Goal: Communication & Community: Answer question/provide support

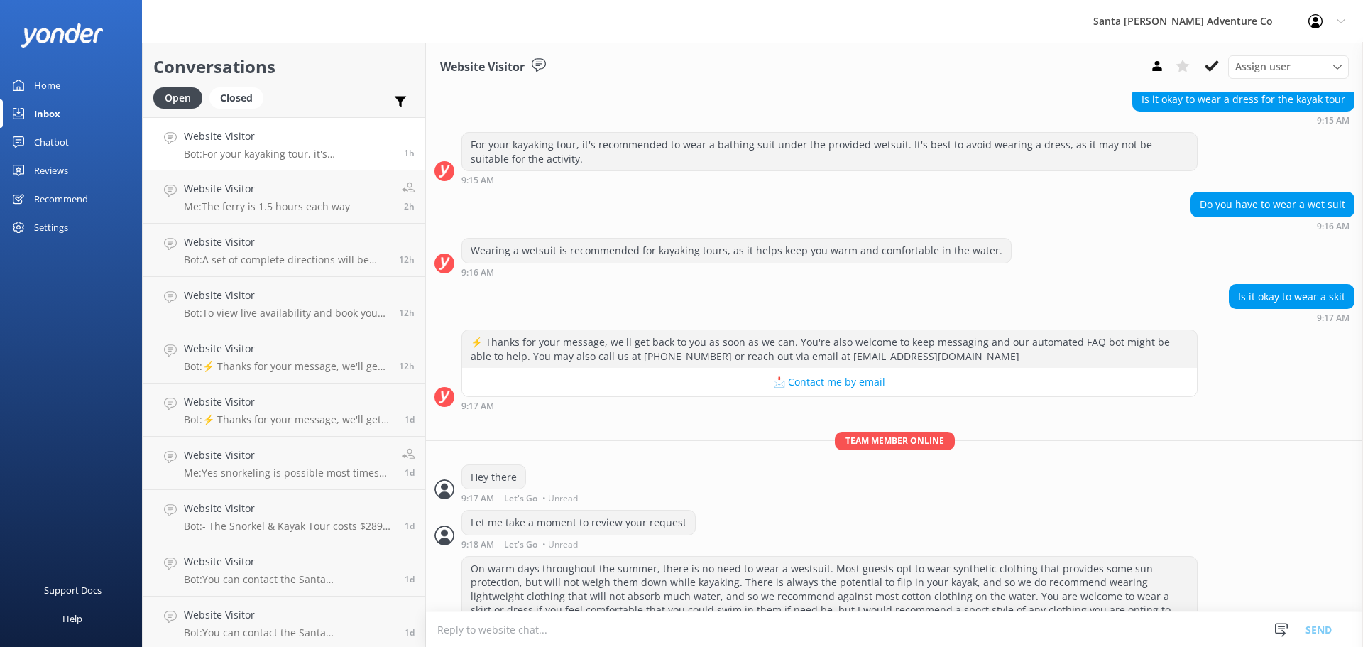
scroll to position [166, 0]
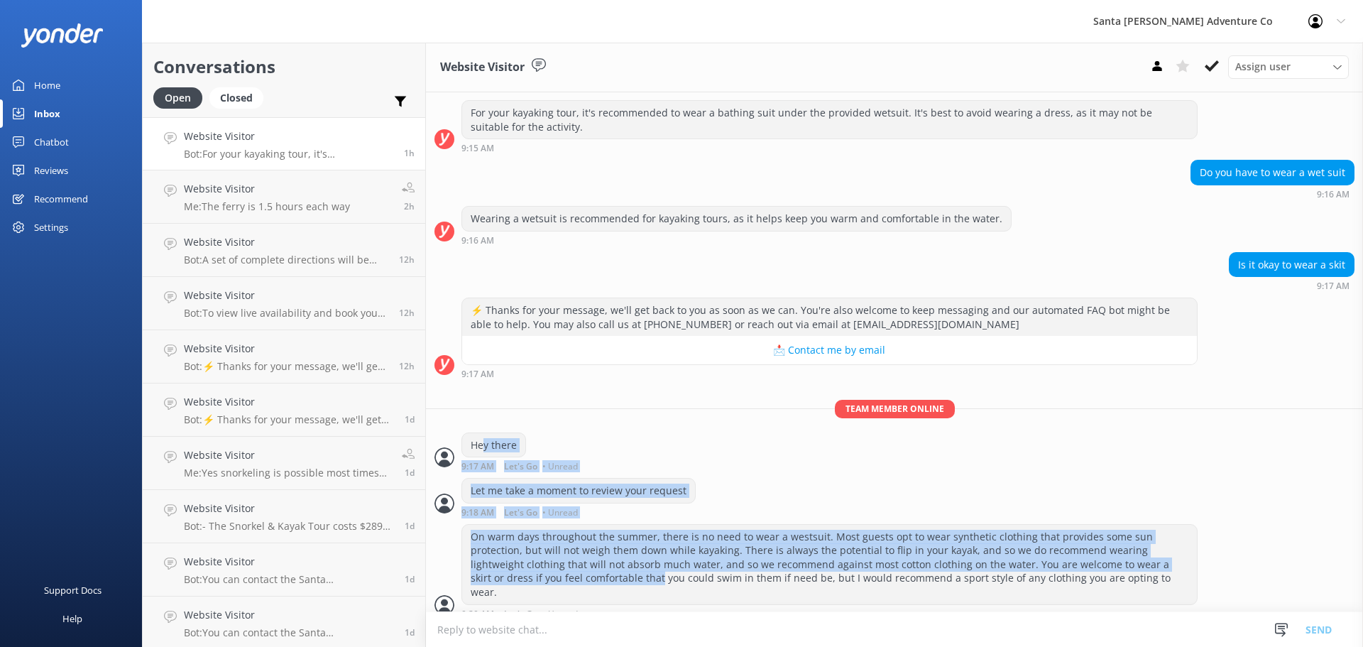
drag, startPoint x: 636, startPoint y: 591, endPoint x: 485, endPoint y: 420, distance: 228.9
click at [485, 420] on div "[DATE] Hey there 👋 I'm a virtual assistant for Santa [PERSON_NAME] Adventure Co…" at bounding box center [894, 275] width 937 height 699
click at [679, 526] on div "On warm days throughout the summer, there is no need to wear a westsuit. Most g…" at bounding box center [829, 565] width 735 height 80
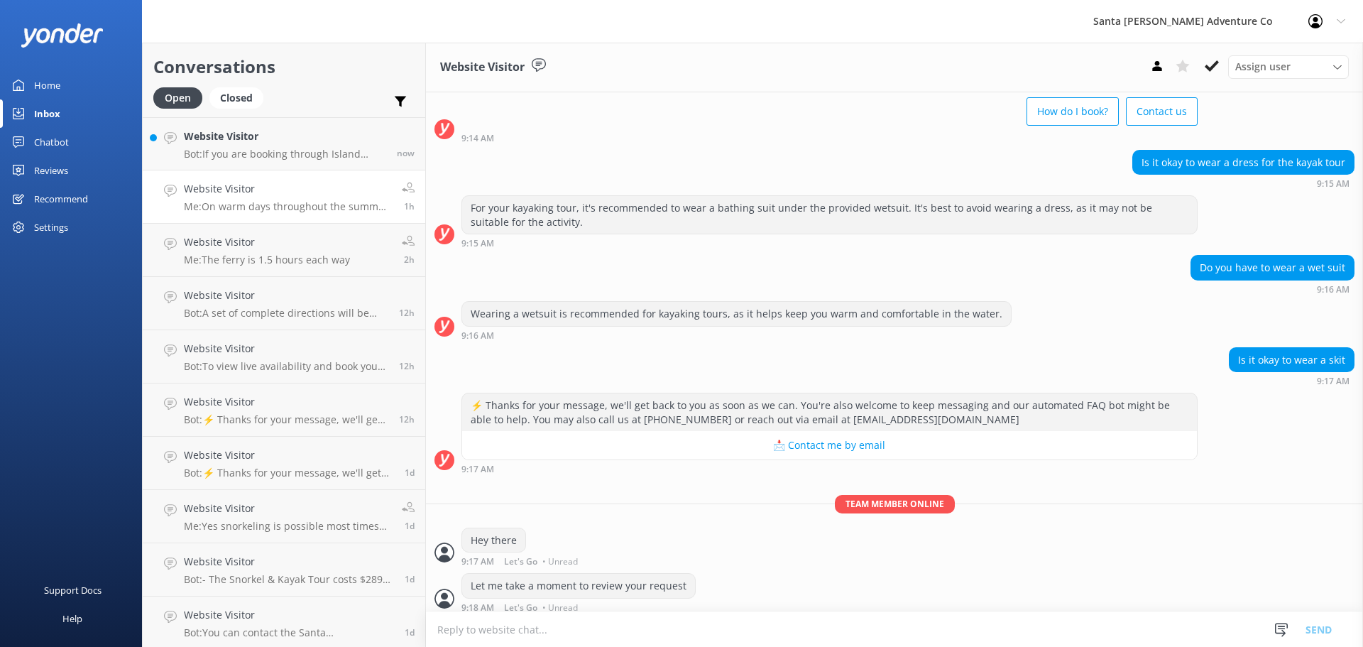
scroll to position [166, 0]
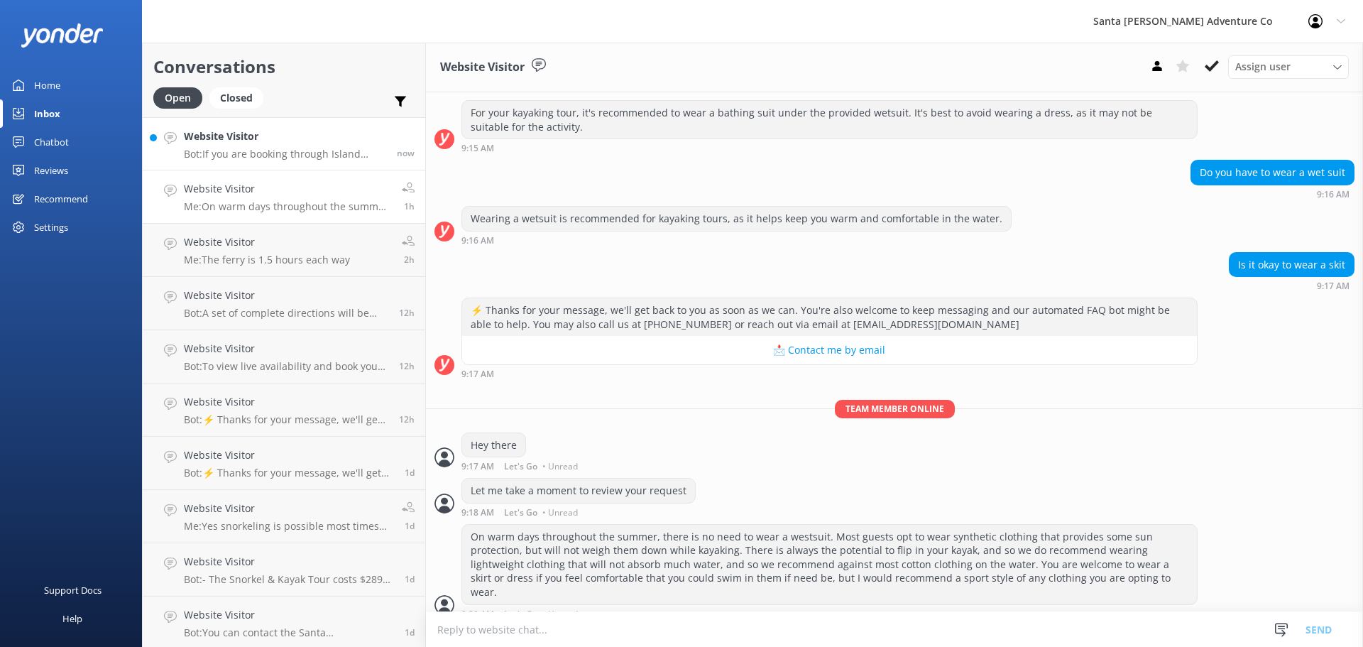
click at [218, 139] on h4 "Website Visitor" at bounding box center [285, 137] width 202 height 16
